Goal: Task Accomplishment & Management: Use online tool/utility

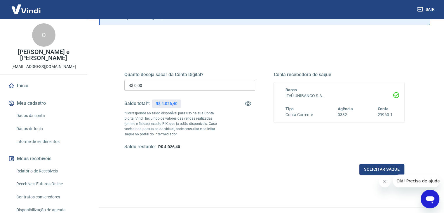
scroll to position [75, 0]
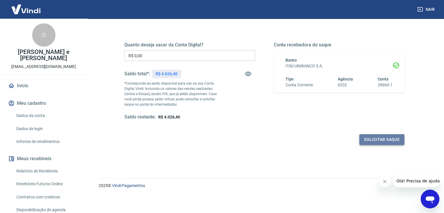
click at [372, 138] on button "Solicitar saque" at bounding box center [382, 139] width 45 height 11
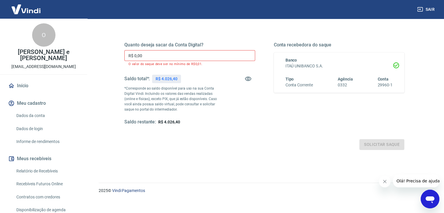
click at [169, 56] on input "R$ 0,00" at bounding box center [189, 55] width 131 height 11
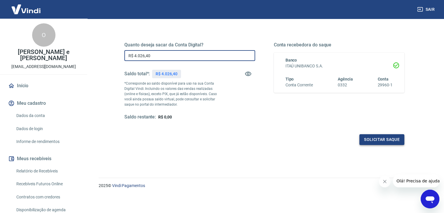
type input "R$ 4.026,40"
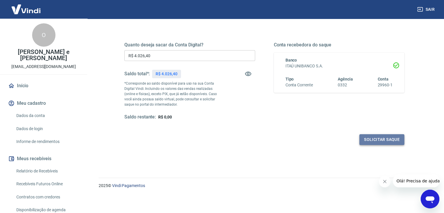
click at [376, 143] on button "Solicitar saque" at bounding box center [382, 139] width 45 height 11
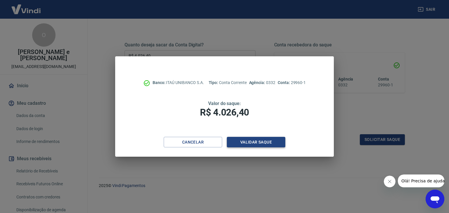
click at [252, 141] on button "Validar saque" at bounding box center [256, 142] width 58 height 11
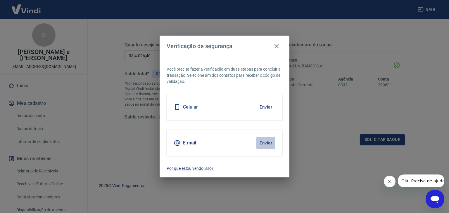
click at [265, 143] on button "Enviar" at bounding box center [265, 143] width 19 height 12
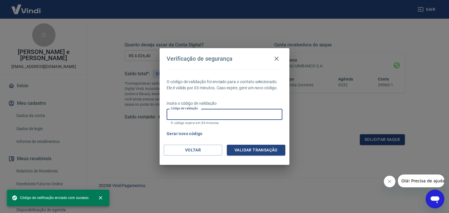
drag, startPoint x: 191, startPoint y: 112, endPoint x: 179, endPoint y: 111, distance: 12.0
click at [179, 111] on input "Código de validação" at bounding box center [225, 114] width 116 height 11
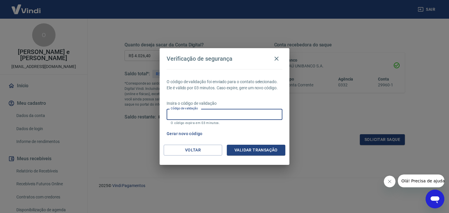
paste input "740109"
type input "740109"
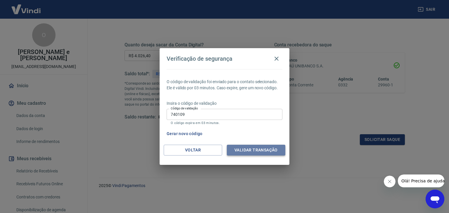
click at [251, 148] on button "Validar transação" at bounding box center [256, 150] width 58 height 11
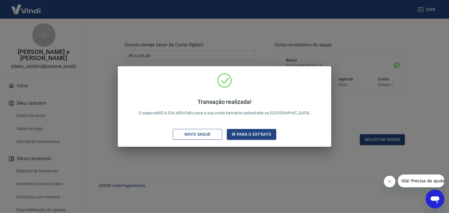
click at [203, 135] on div "Novo saque" at bounding box center [197, 134] width 40 height 7
